Goal: Check status: Check status

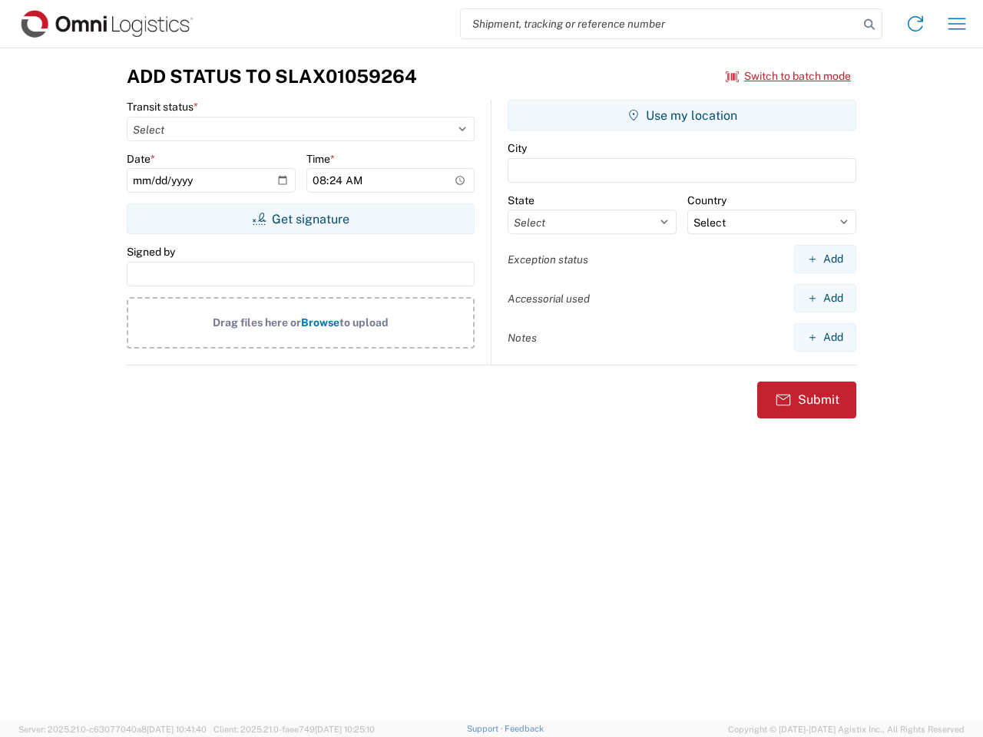
click at [659, 24] on input "search" at bounding box center [660, 23] width 398 height 29
click at [869, 25] on icon at bounding box center [868, 24] width 21 height 21
click at [915, 24] on icon at bounding box center [915, 24] width 25 height 25
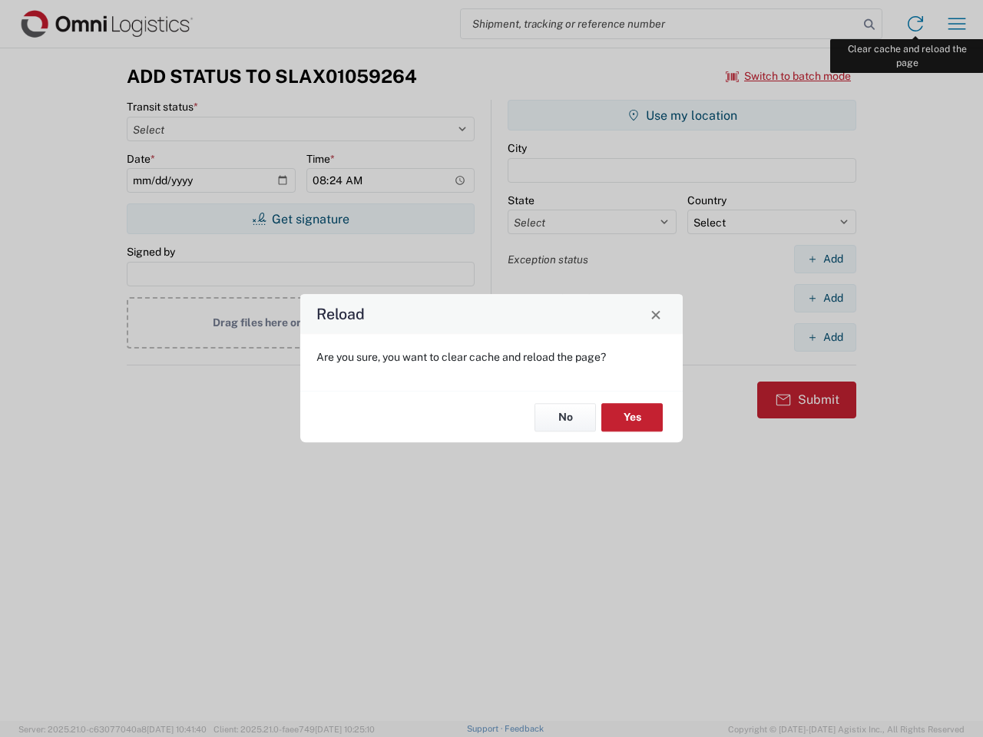
click at [957, 24] on div "Reload Are you sure, you want to clear cache and reload the page? No Yes" at bounding box center [491, 368] width 983 height 737
click at [788, 76] on div "Reload Are you sure, you want to clear cache and reload the page? No Yes" at bounding box center [491, 368] width 983 height 737
click at [300, 219] on div "Reload Are you sure, you want to clear cache and reload the page? No Yes" at bounding box center [491, 368] width 983 height 737
click at [682, 115] on div "Reload Are you sure, you want to clear cache and reload the page? No Yes" at bounding box center [491, 368] width 983 height 737
click at [825, 259] on div "Reload Are you sure, you want to clear cache and reload the page? No Yes" at bounding box center [491, 368] width 983 height 737
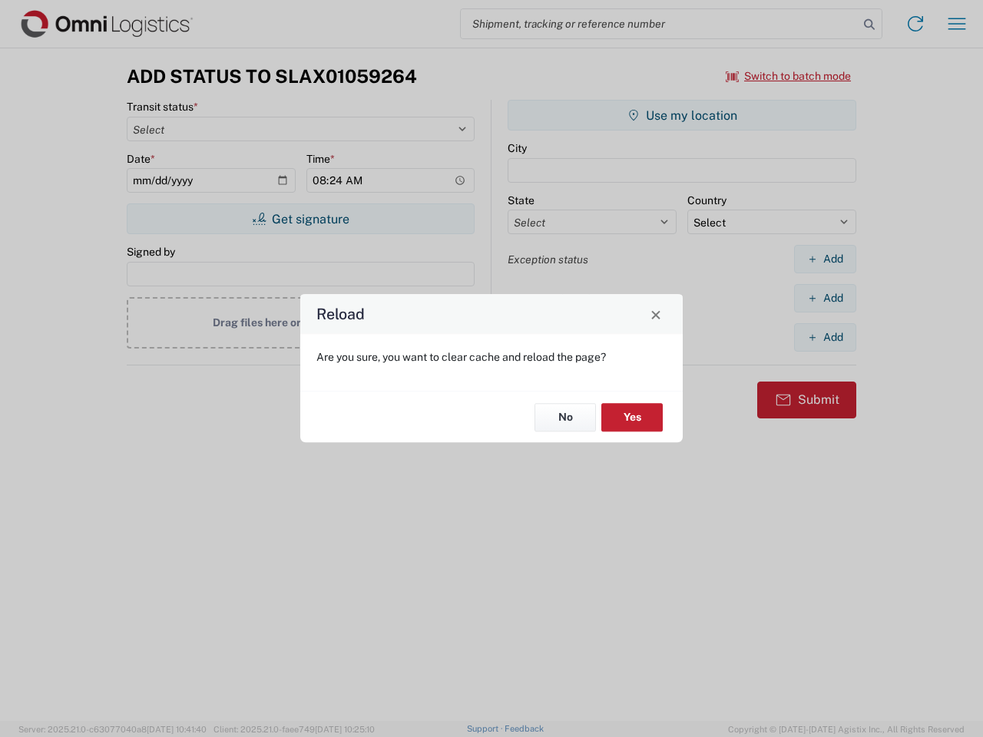
click at [825, 298] on div "Reload Are you sure, you want to clear cache and reload the page? No Yes" at bounding box center [491, 368] width 983 height 737
click at [825, 337] on div "Reload Are you sure, you want to clear cache and reload the page? No Yes" at bounding box center [491, 368] width 983 height 737
